Goal: Find specific page/section: Find specific page/section

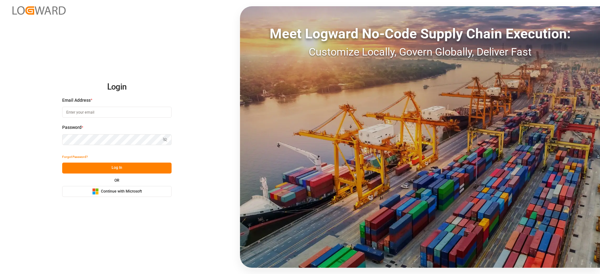
click at [127, 194] on span "Continue with Microsoft" at bounding box center [121, 192] width 41 height 6
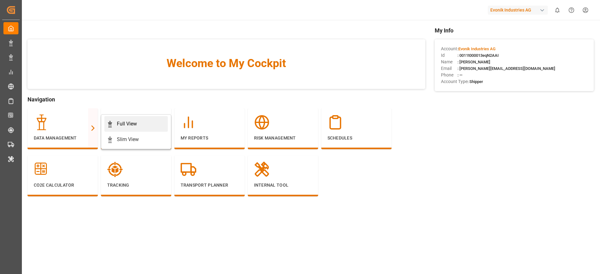
click at [133, 121] on div "Full View" at bounding box center [127, 124] width 20 height 8
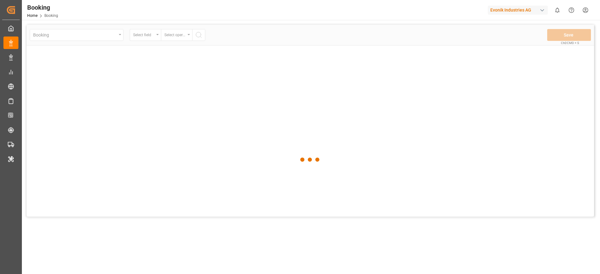
click at [514, 10] on div "Evonik Industries AG" at bounding box center [518, 10] width 60 height 9
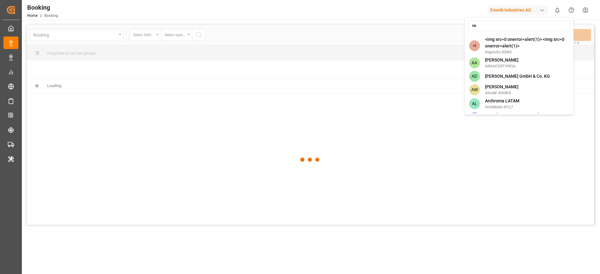
type input "co"
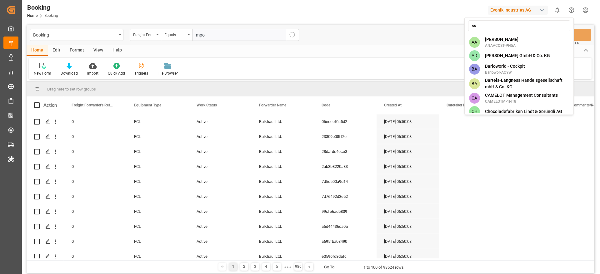
type input "mpo"
click at [496, 16] on html "Created by potrace 1.15, written by [PERSON_NAME] [DATE]-[DATE] Created by potr…" at bounding box center [300, 137] width 600 height 274
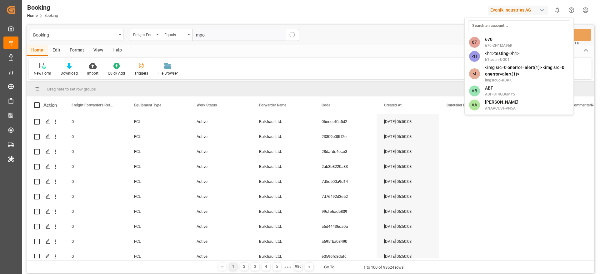
click at [493, 23] on div "Booking Freight Forwarder's Reference No. Equals mpo Save Ctrl/CMD + S Home Edi…" at bounding box center [310, 183] width 577 height 327
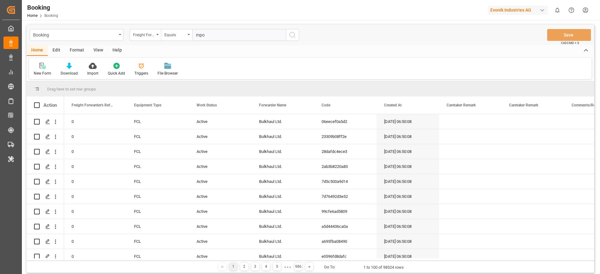
click at [506, 9] on div "Evonik Industries AG" at bounding box center [518, 10] width 60 height 9
type input "compo"
click at [513, 40] on span "Compo Expert" at bounding box center [499, 41] width 28 height 7
